Goal: Task Accomplishment & Management: Complete application form

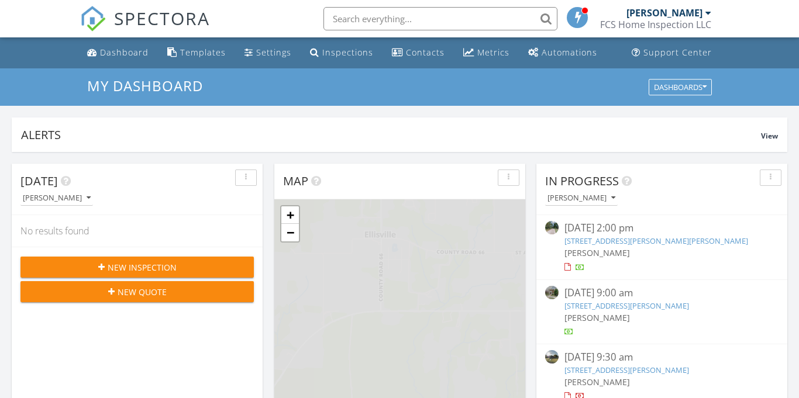
scroll to position [1065, 799]
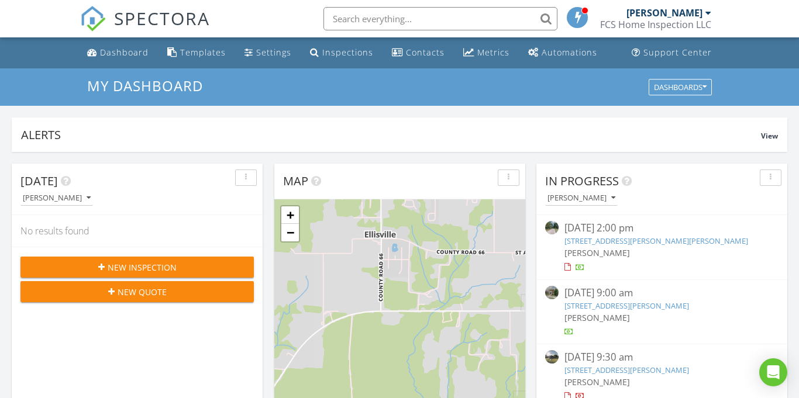
click at [170, 267] on span "New Inspection" at bounding box center [142, 267] width 69 height 12
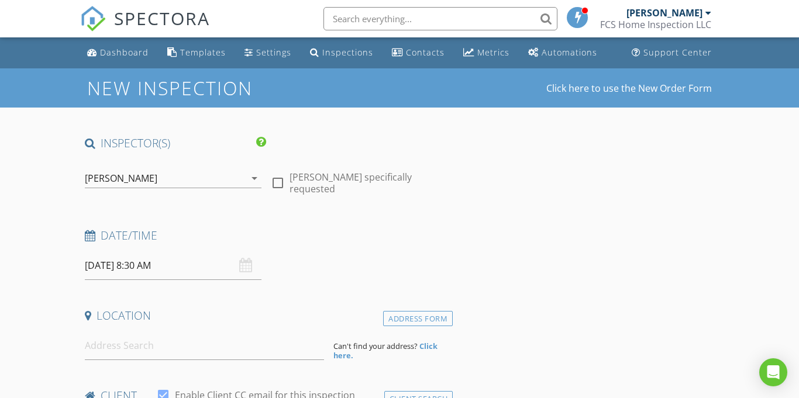
click at [150, 268] on input "[DATE] 8:30 AM" at bounding box center [173, 265] width 177 height 29
click at [117, 343] on input at bounding box center [204, 346] width 239 height 29
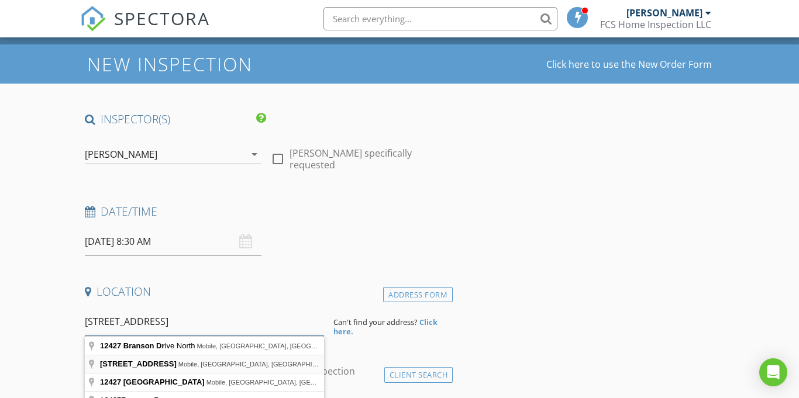
scroll to position [26, 0]
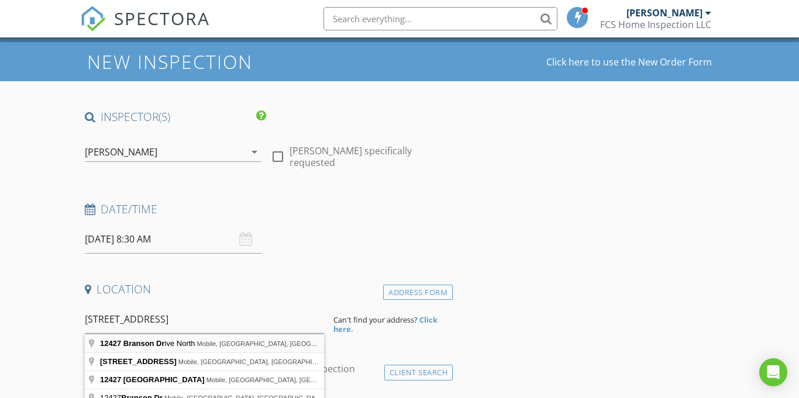
type input "12427 Branson Drive North, Mobile, AL, USA"
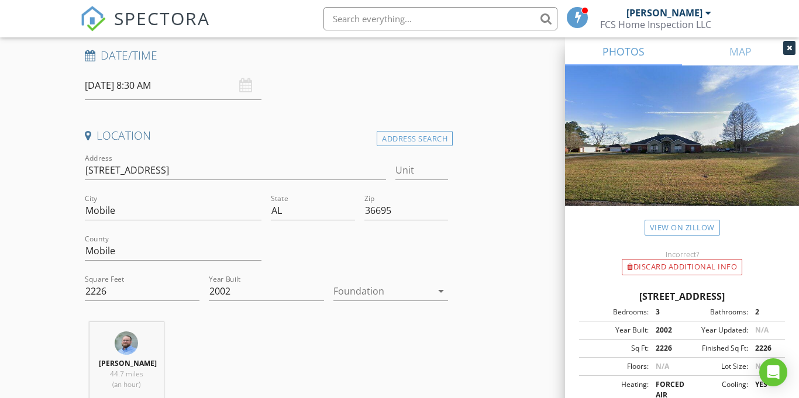
scroll to position [191, 0]
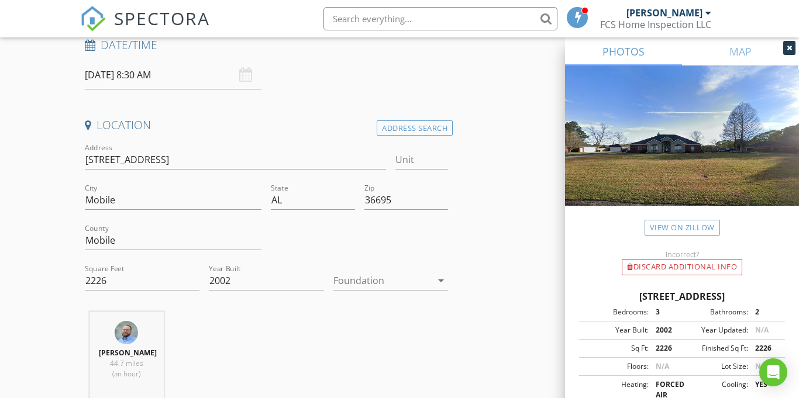
click at [437, 281] on icon "arrow_drop_down" at bounding box center [441, 281] width 14 height 14
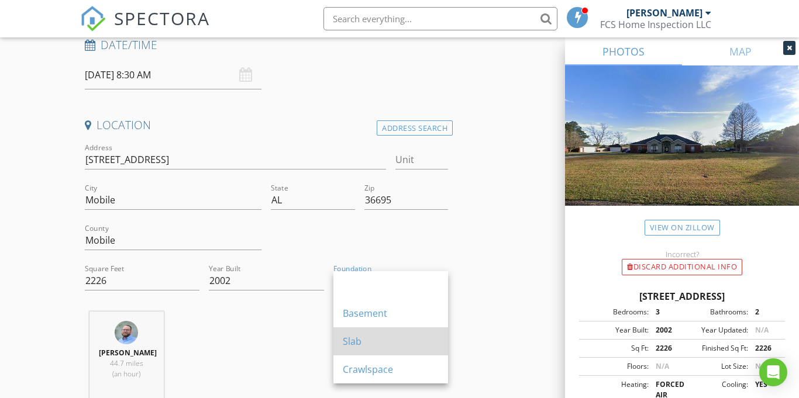
click at [381, 335] on div "Slab" at bounding box center [391, 342] width 96 height 14
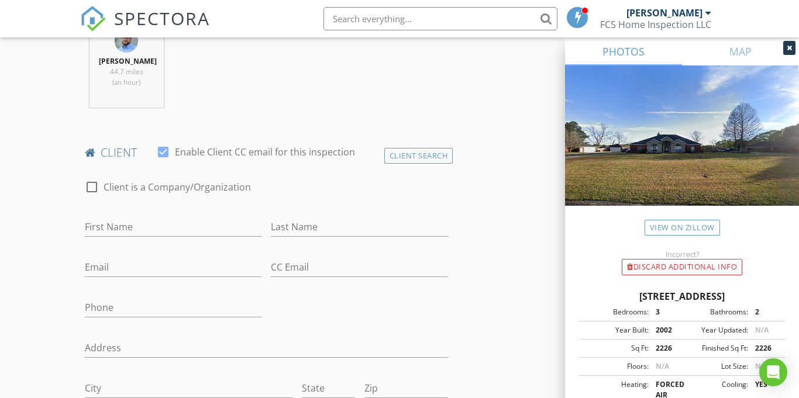
scroll to position [519, 0]
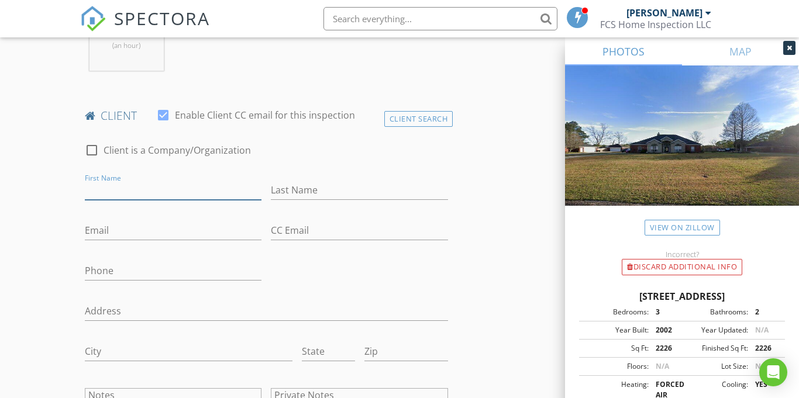
click at [128, 200] on input "First Name" at bounding box center [173, 190] width 177 height 19
type input "[PERSON_NAME]"
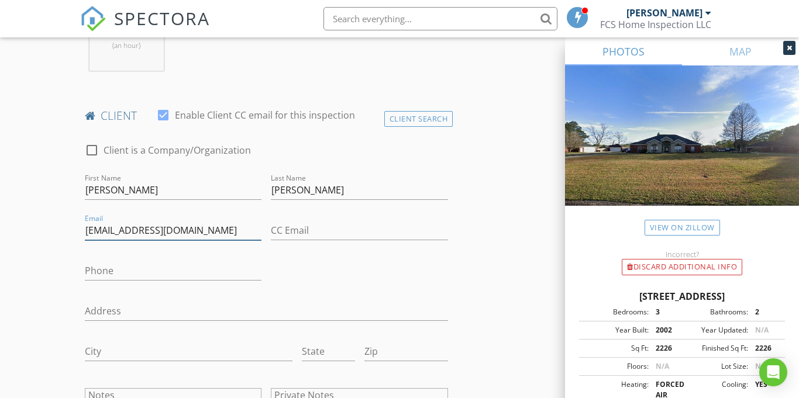
type input "[EMAIL_ADDRESS][DOMAIN_NAME]"
click at [115, 268] on div "Phone" at bounding box center [173, 273] width 177 height 38
click at [113, 277] on input "Phone" at bounding box center [173, 270] width 177 height 19
type input "[PHONE_NUMBER]"
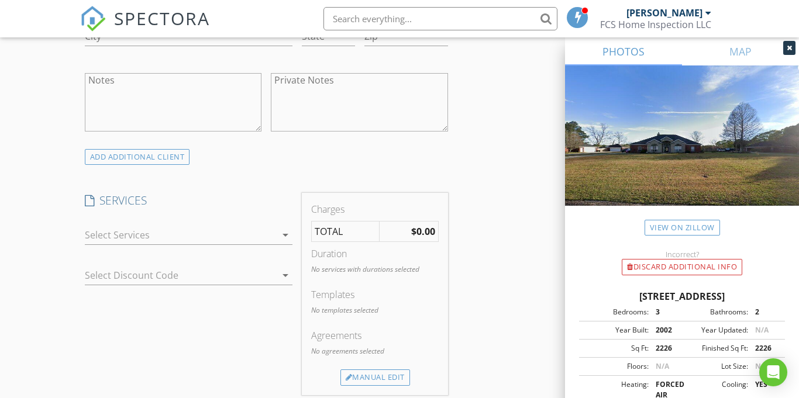
scroll to position [836, 0]
click at [254, 237] on div at bounding box center [181, 234] width 192 height 19
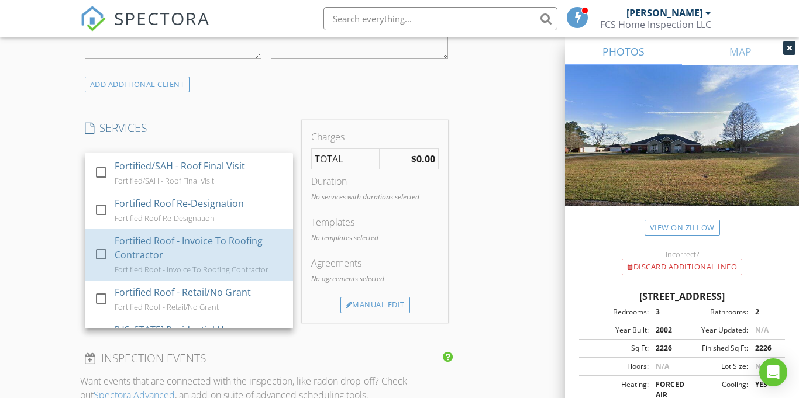
scroll to position [150, 0]
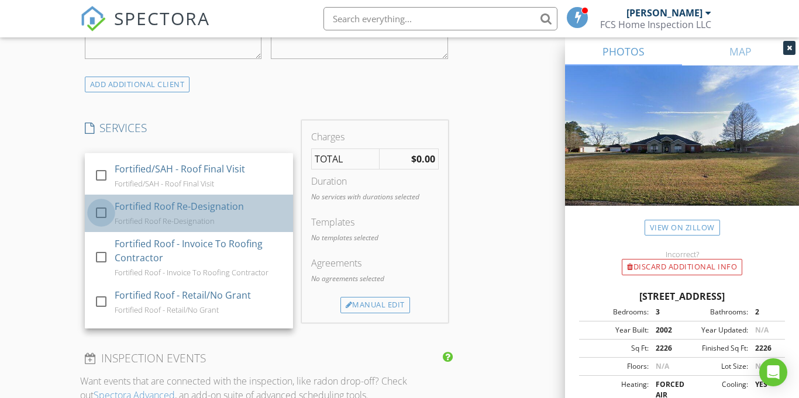
click at [102, 205] on div at bounding box center [101, 213] width 20 height 20
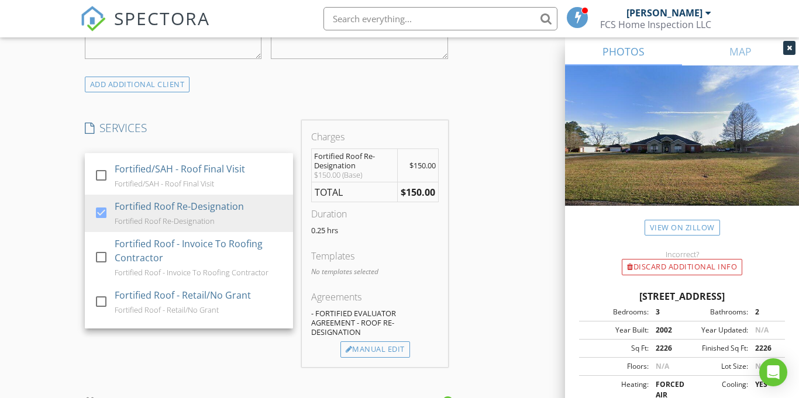
click at [34, 221] on div "New Inspection Click here to use the New Order Form INSPECTOR(S) check_box Forr…" at bounding box center [399, 204] width 799 height 2087
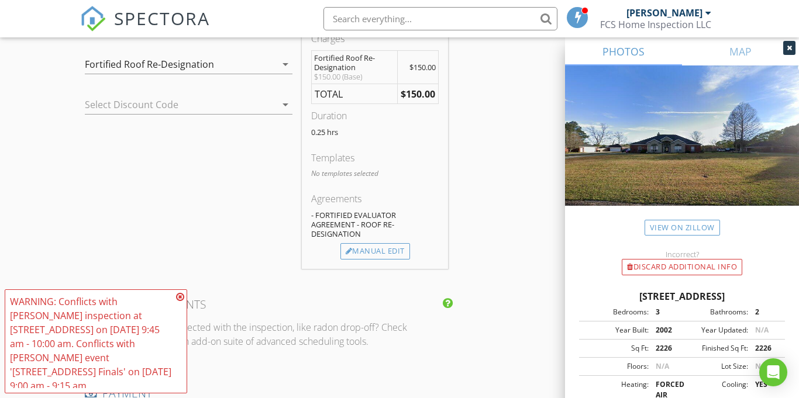
scroll to position [1013, 0]
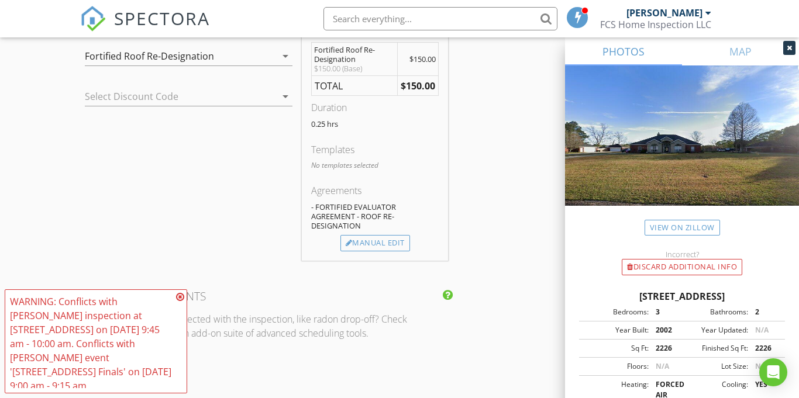
click at [178, 302] on icon at bounding box center [180, 296] width 8 height 9
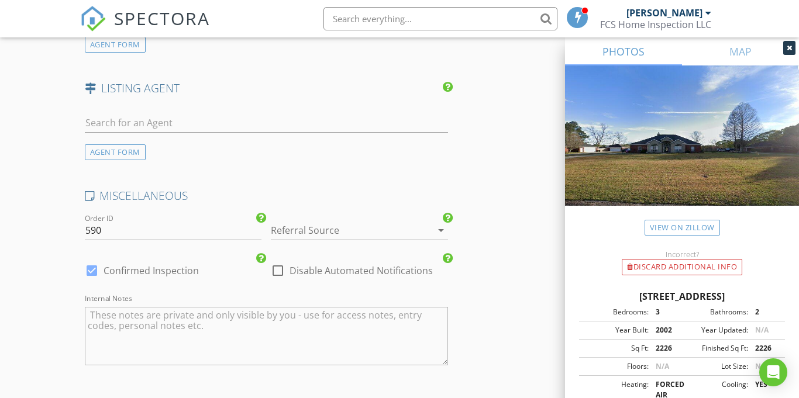
scroll to position [1564, 0]
click at [357, 237] on div at bounding box center [343, 228] width 144 height 19
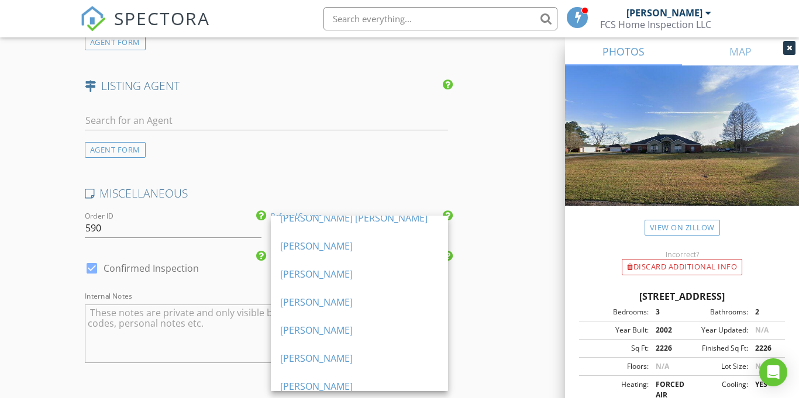
scroll to position [274, 0]
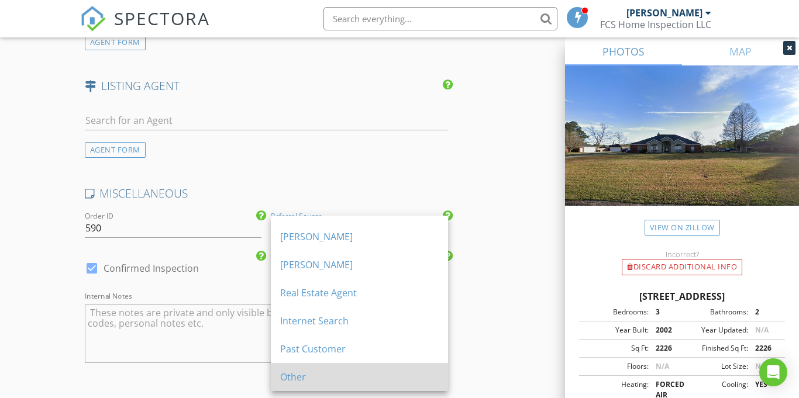
click at [342, 378] on div "Other" at bounding box center [359, 377] width 158 height 14
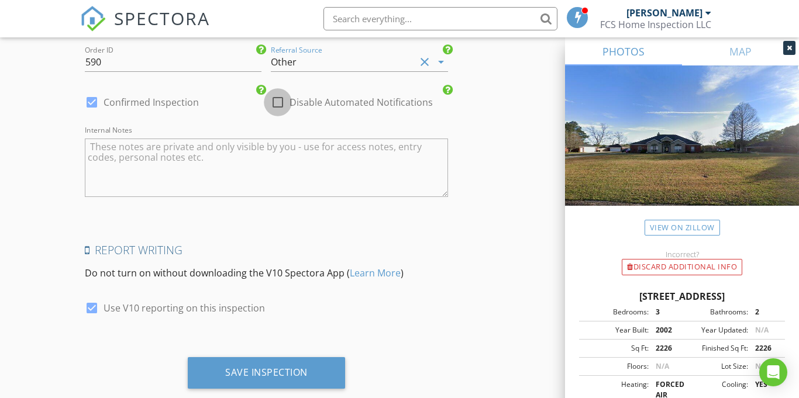
click at [281, 112] on div at bounding box center [278, 102] width 20 height 20
checkbox input "true"
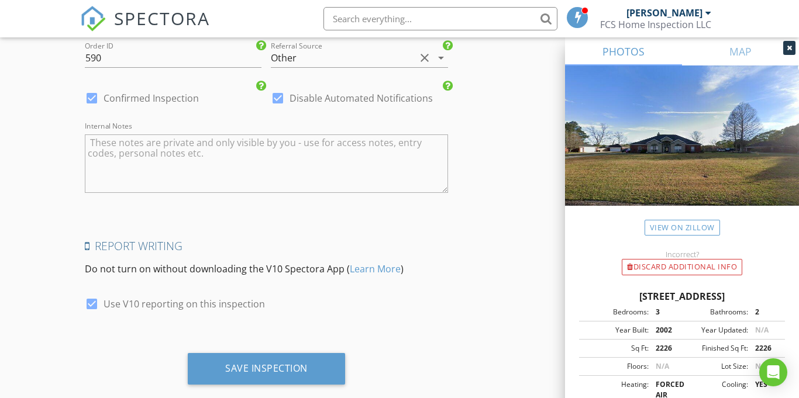
scroll to position [1768, 0]
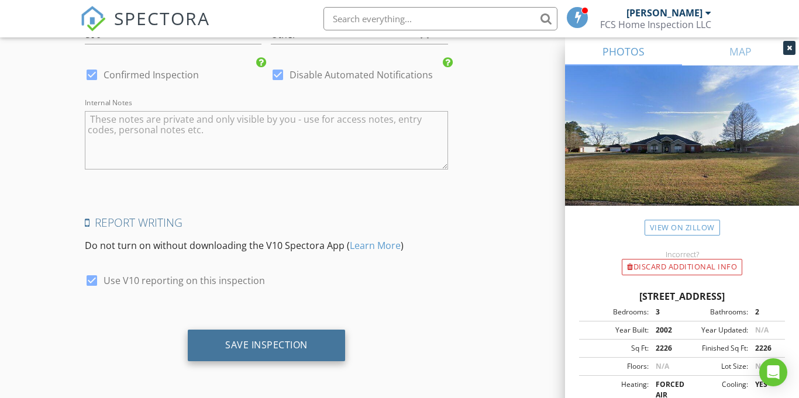
click at [300, 342] on div "Save Inspection" at bounding box center [266, 345] width 82 height 12
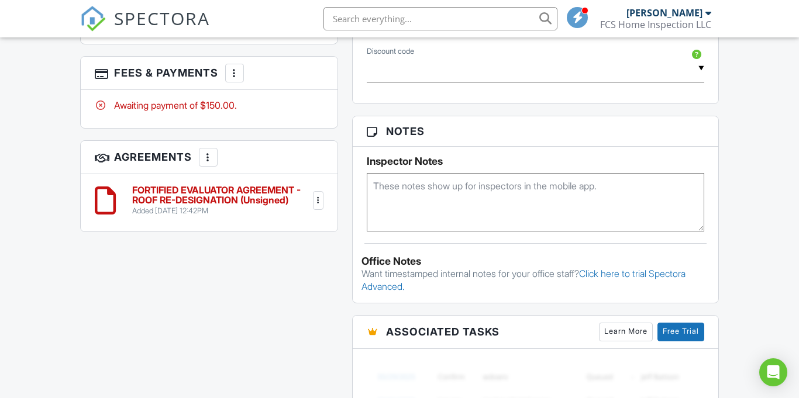
scroll to position [795, 0]
click at [319, 201] on div at bounding box center [318, 200] width 12 height 12
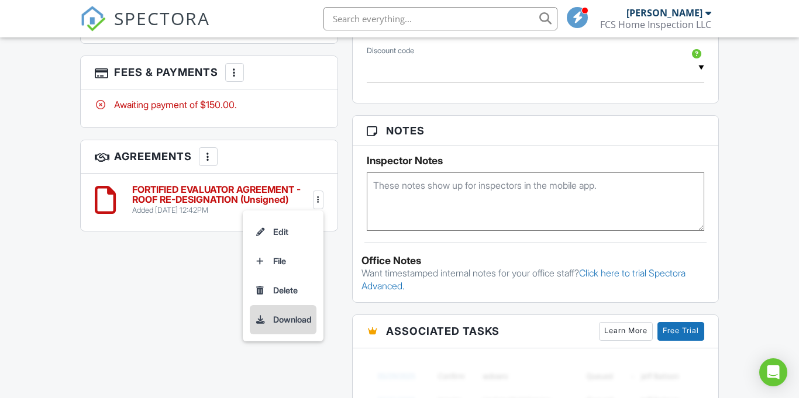
click at [283, 323] on li "Download" at bounding box center [283, 319] width 67 height 29
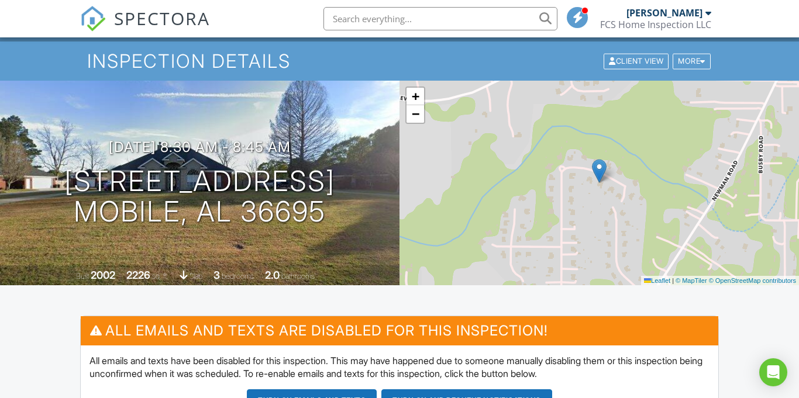
scroll to position [0, 0]
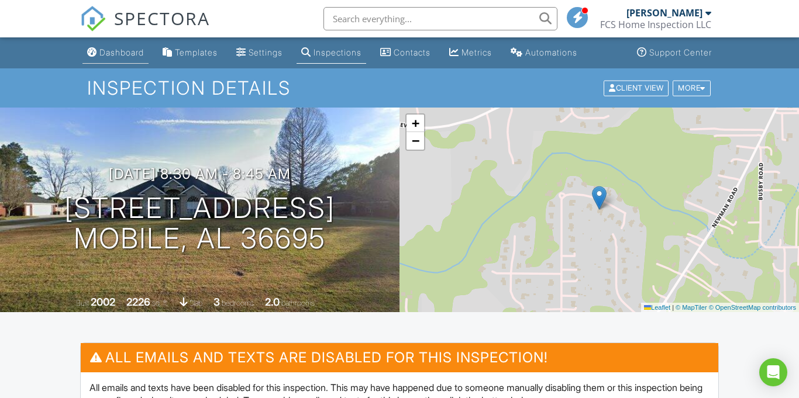
click at [142, 54] on div "Dashboard" at bounding box center [121, 52] width 44 height 10
